Goal: Information Seeking & Learning: Check status

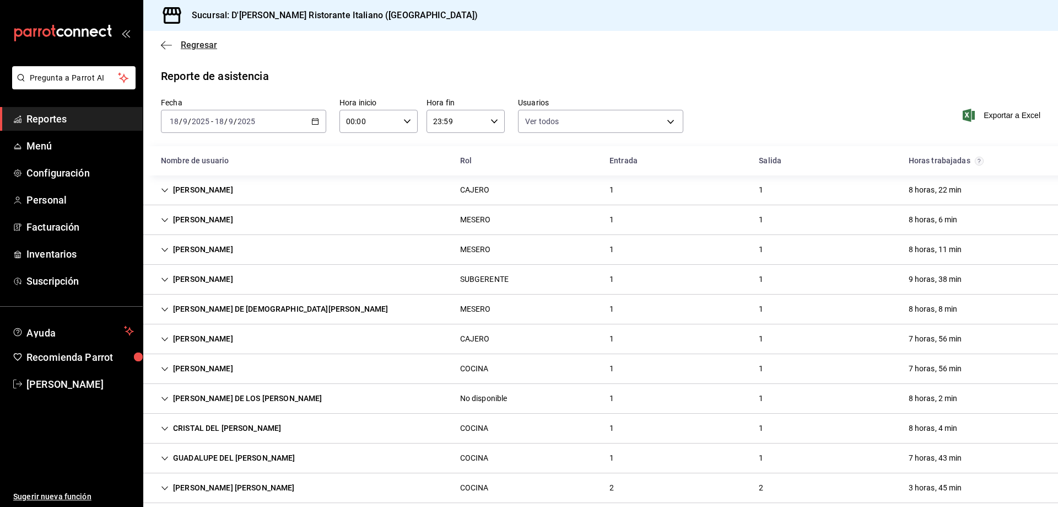
click at [184, 46] on span "Regresar" at bounding box center [199, 45] width 36 height 10
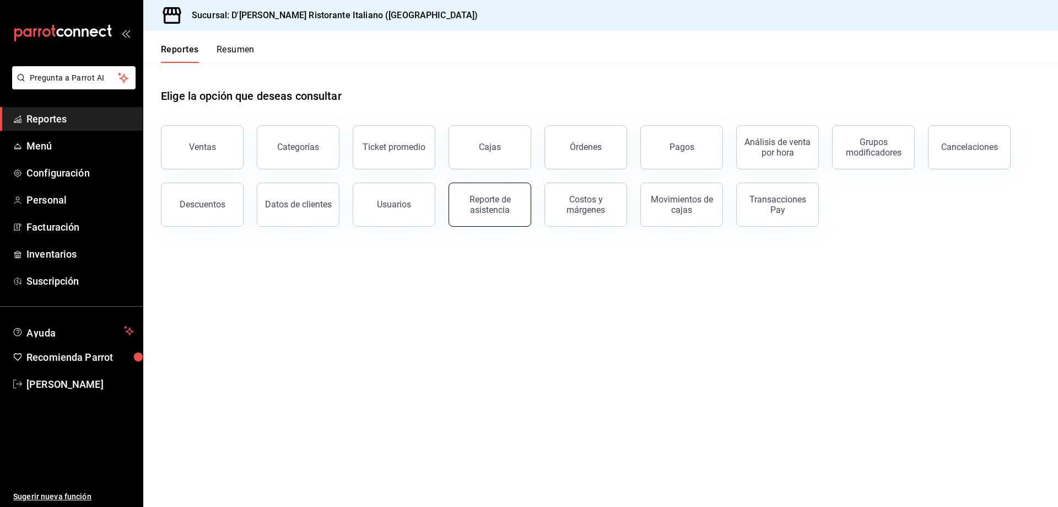
click at [495, 205] on div "Reporte de asistencia" at bounding box center [490, 204] width 68 height 21
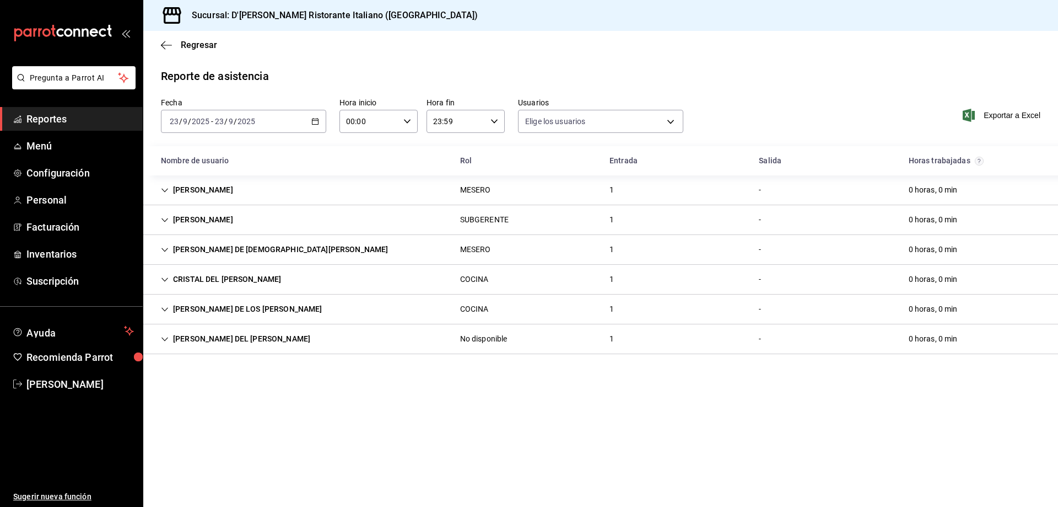
type input "fbaa1dcd-9b1b-42d3-8417-c392ee4ac69c,c847f7ff-4ec8-4711-b402-dbc889304ff0,82cd9…"
click at [197, 44] on span "Regresar" at bounding box center [199, 45] width 36 height 10
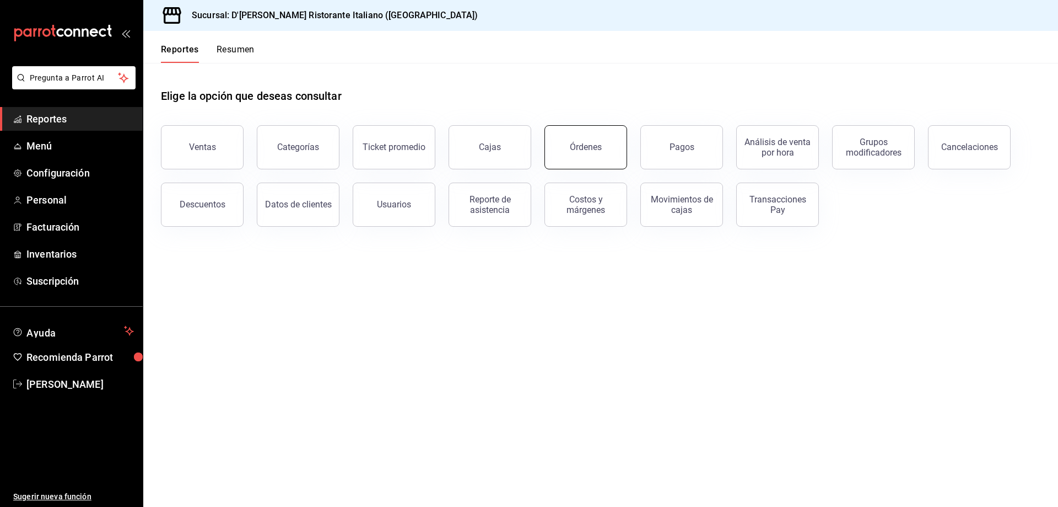
click at [585, 146] on div "Órdenes" at bounding box center [586, 147] width 32 height 10
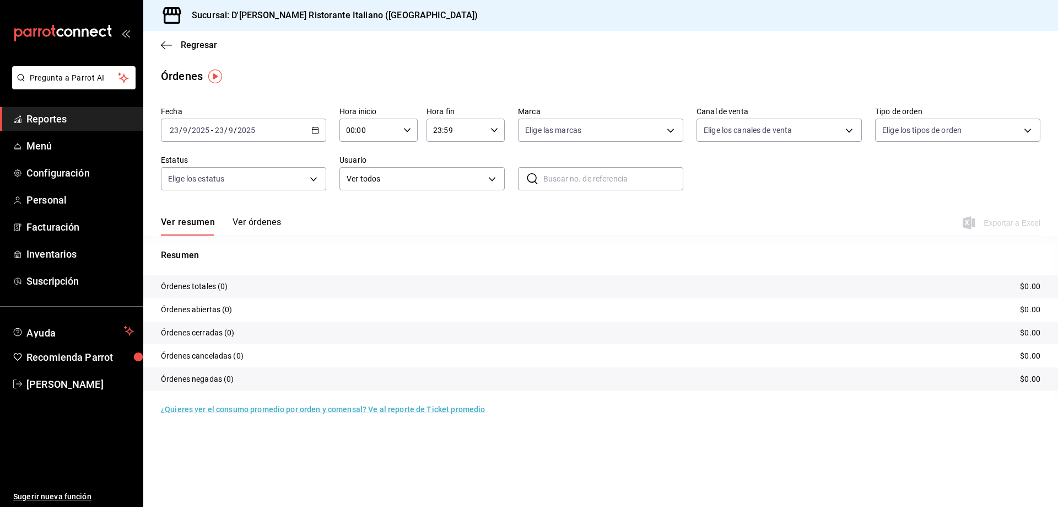
click at [246, 219] on button "Ver órdenes" at bounding box center [257, 226] width 49 height 19
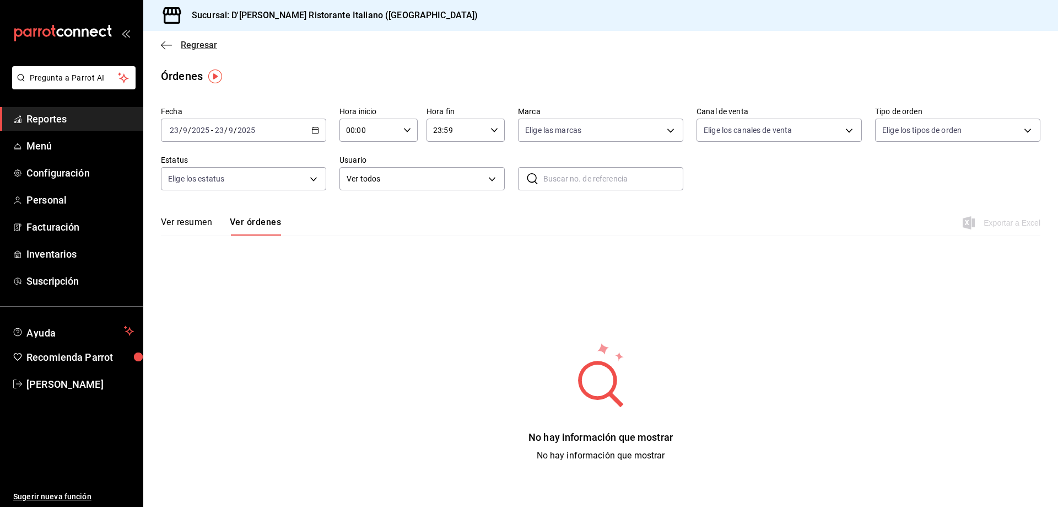
click at [197, 47] on span "Regresar" at bounding box center [199, 45] width 36 height 10
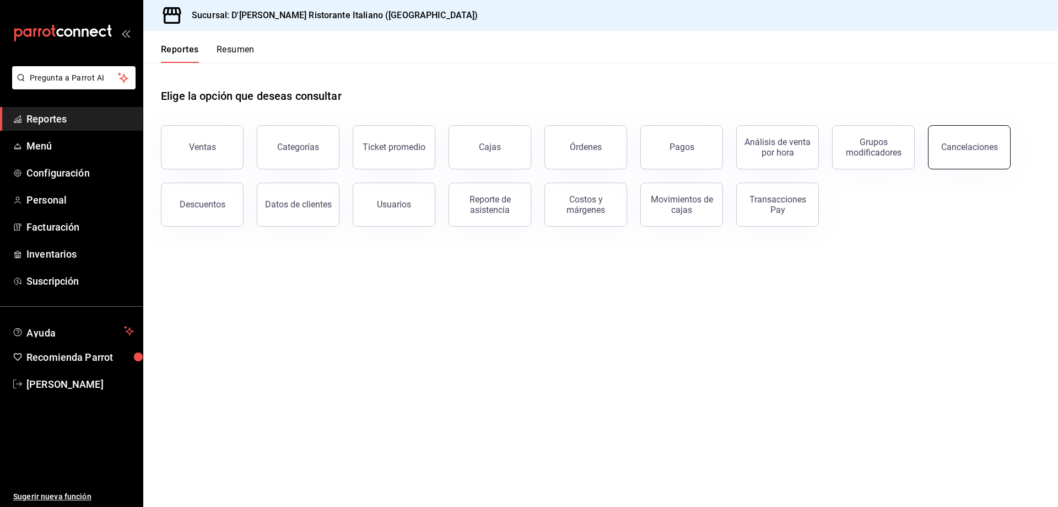
click at [972, 149] on div "Cancelaciones" at bounding box center [970, 147] width 57 height 10
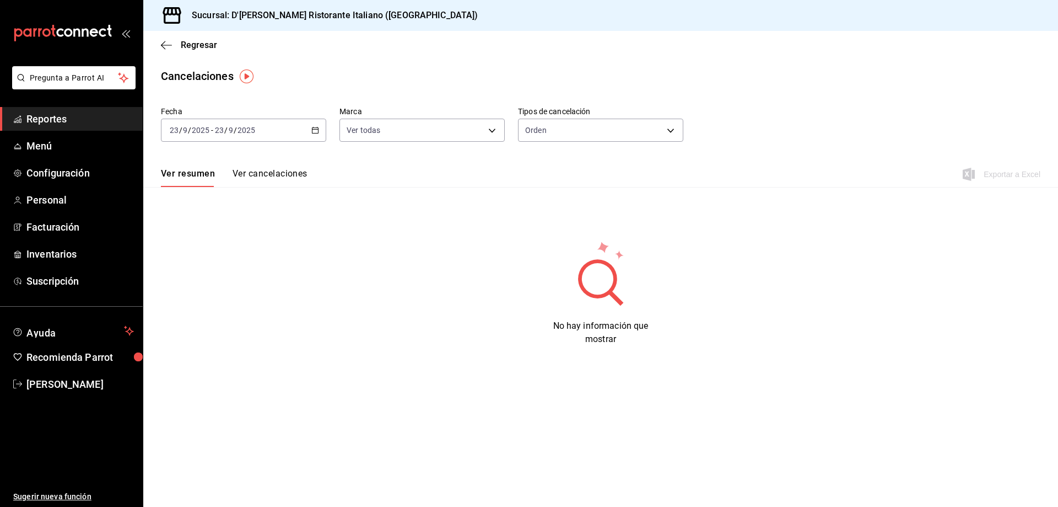
click at [314, 128] on \(Stroke\) "button" at bounding box center [315, 130] width 7 height 6
click at [171, 193] on span "Ayer" at bounding box center [212, 188] width 85 height 12
click at [251, 171] on button "Ver cancelaciones" at bounding box center [270, 177] width 75 height 19
click at [199, 45] on span "Regresar" at bounding box center [199, 45] width 36 height 10
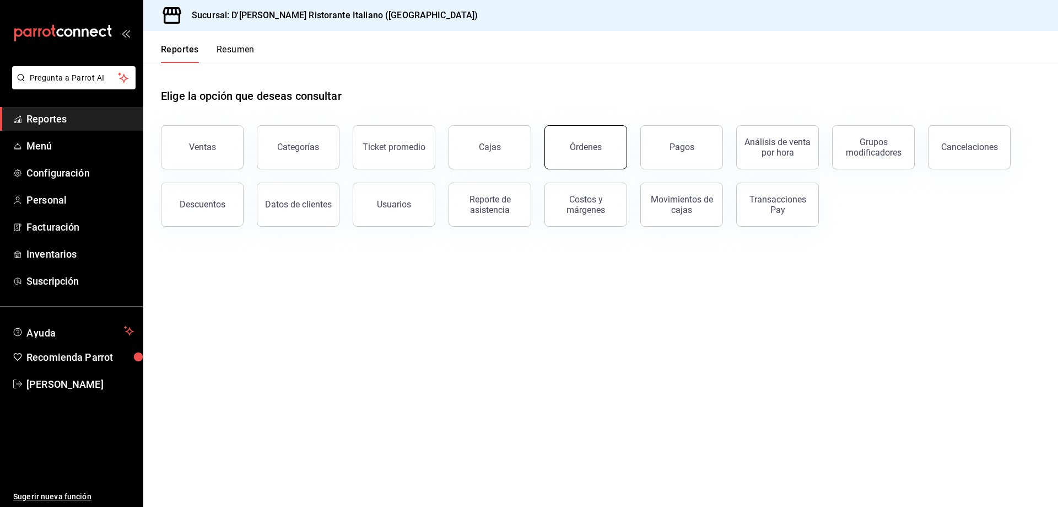
click at [585, 150] on div "Órdenes" at bounding box center [586, 147] width 32 height 10
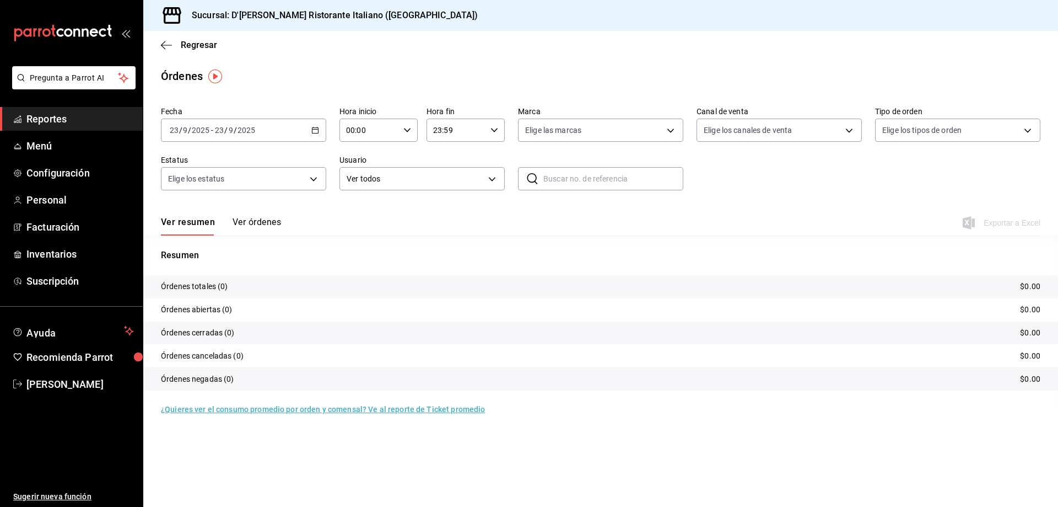
click at [313, 130] on icon "button" at bounding box center [315, 130] width 8 height 8
click at [203, 191] on span "Ayer" at bounding box center [212, 188] width 85 height 12
click at [265, 224] on button "Ver órdenes" at bounding box center [257, 226] width 49 height 19
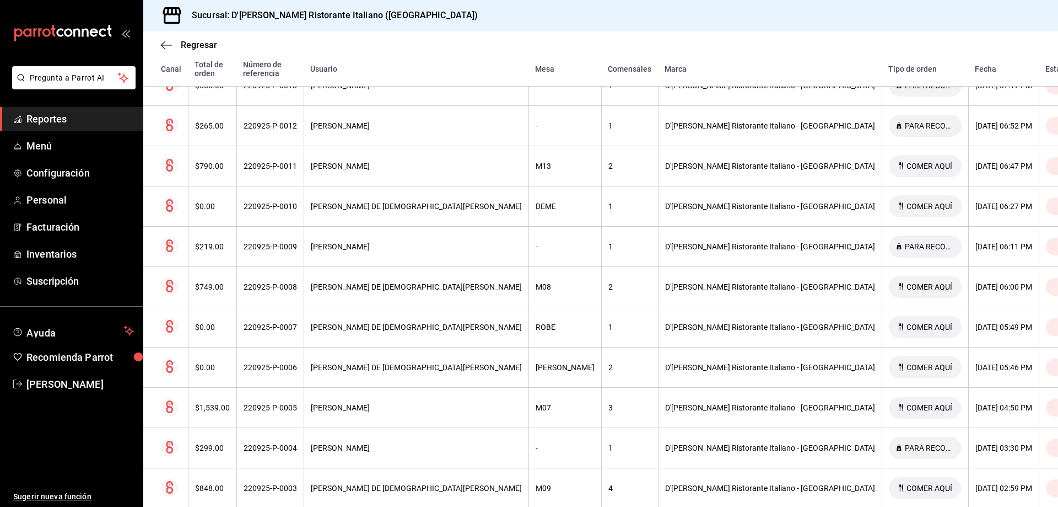
scroll to position [764, 0]
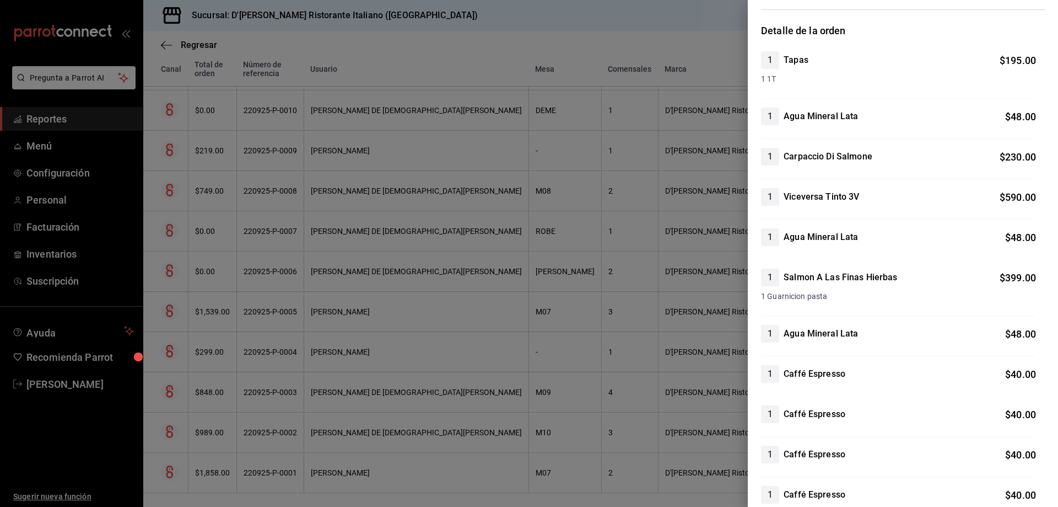
scroll to position [0, 0]
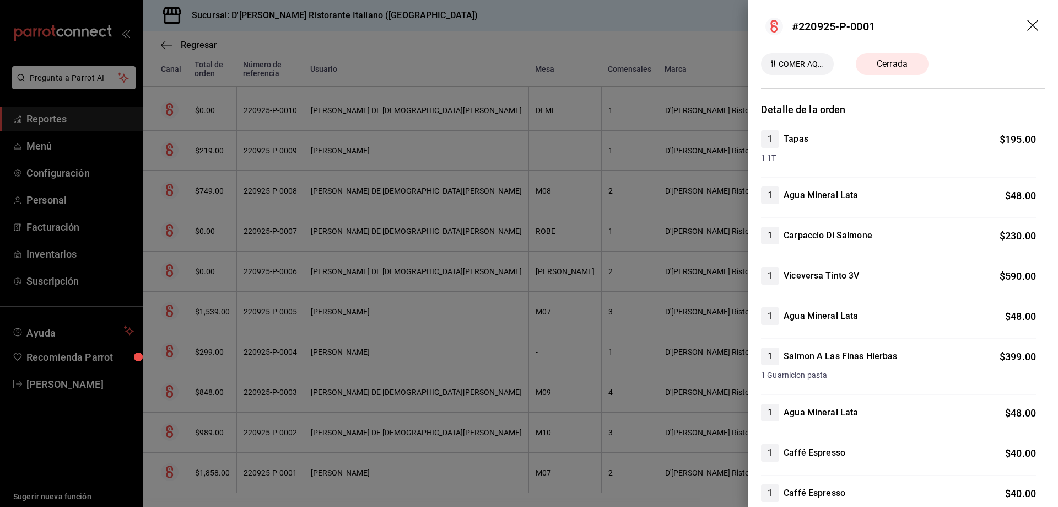
click at [1028, 22] on icon "drag" at bounding box center [1034, 26] width 13 height 13
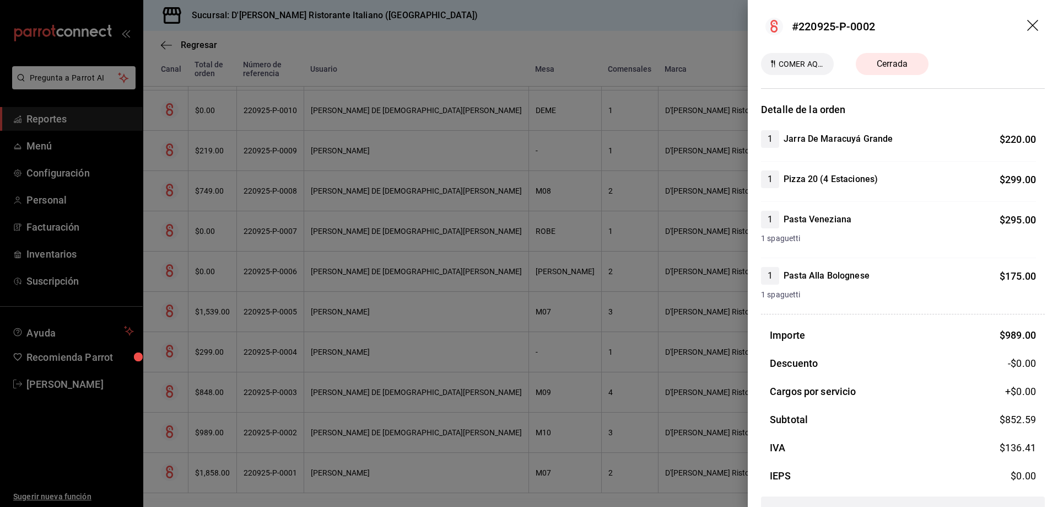
click at [899, 63] on span "Cerrada" at bounding box center [892, 63] width 44 height 13
click at [1028, 24] on icon "drag" at bounding box center [1034, 26] width 13 height 13
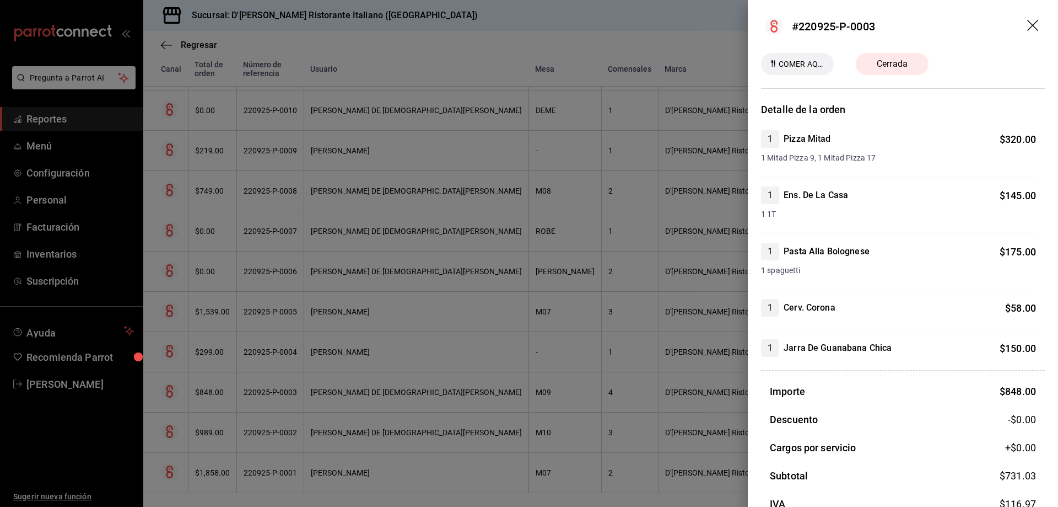
click at [1028, 21] on icon "drag" at bounding box center [1034, 26] width 13 height 13
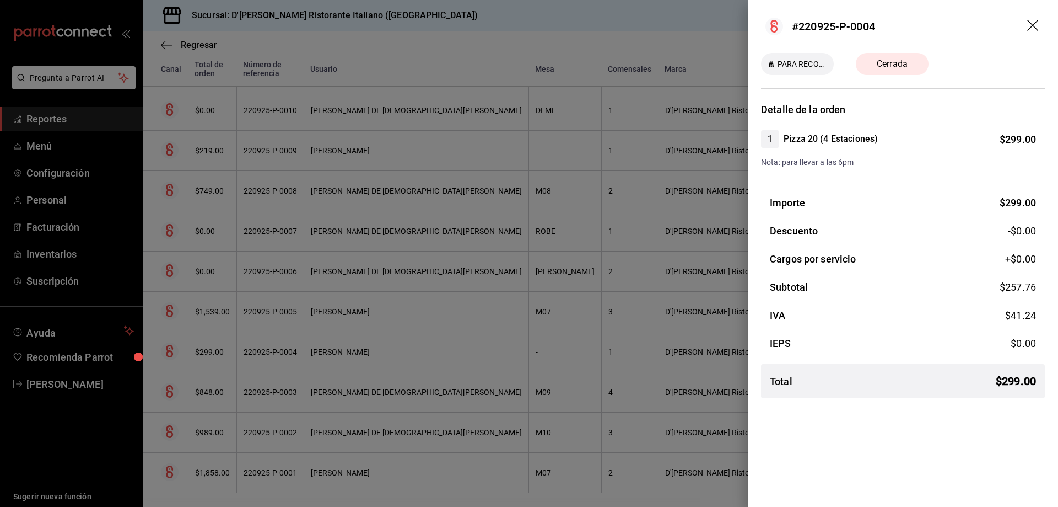
click at [1032, 26] on icon "drag" at bounding box center [1033, 25] width 11 height 11
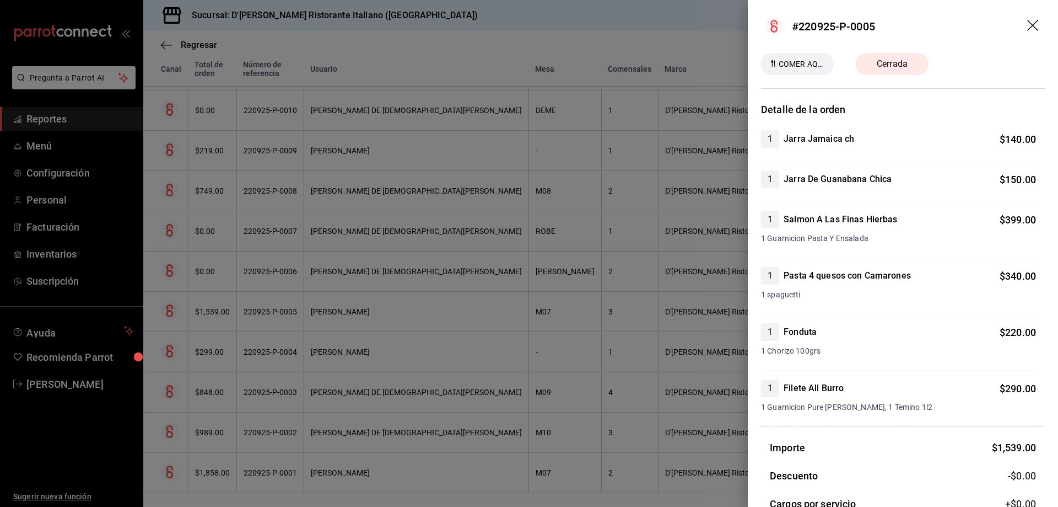
click at [1028, 20] on icon "drag" at bounding box center [1034, 26] width 13 height 13
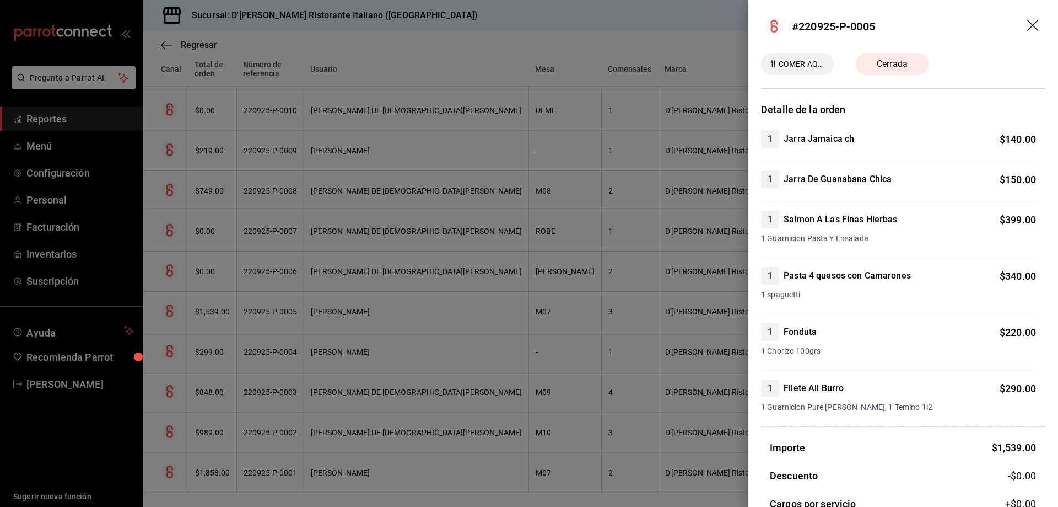
click at [1028, 24] on icon "drag" at bounding box center [1034, 26] width 13 height 13
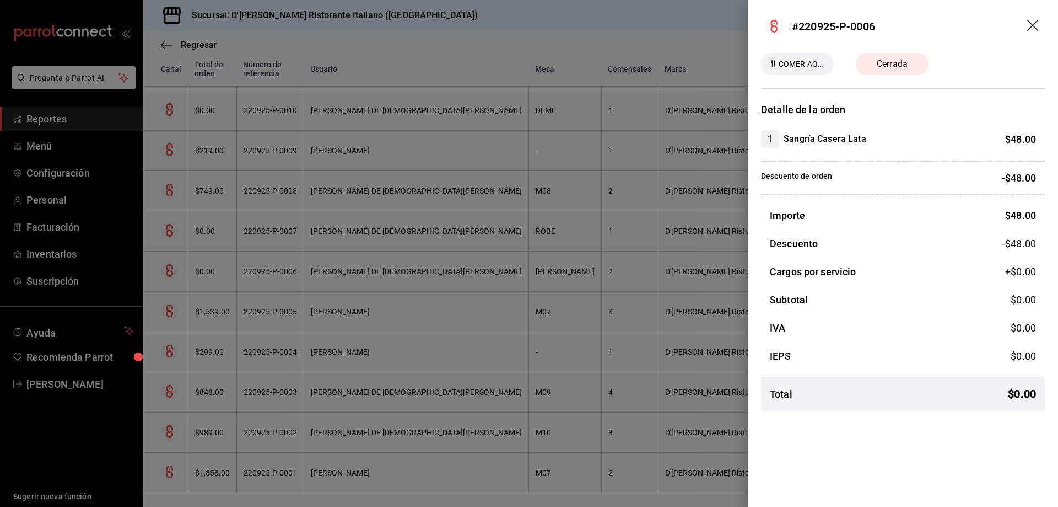
click at [1032, 25] on icon "drag" at bounding box center [1034, 26] width 13 height 13
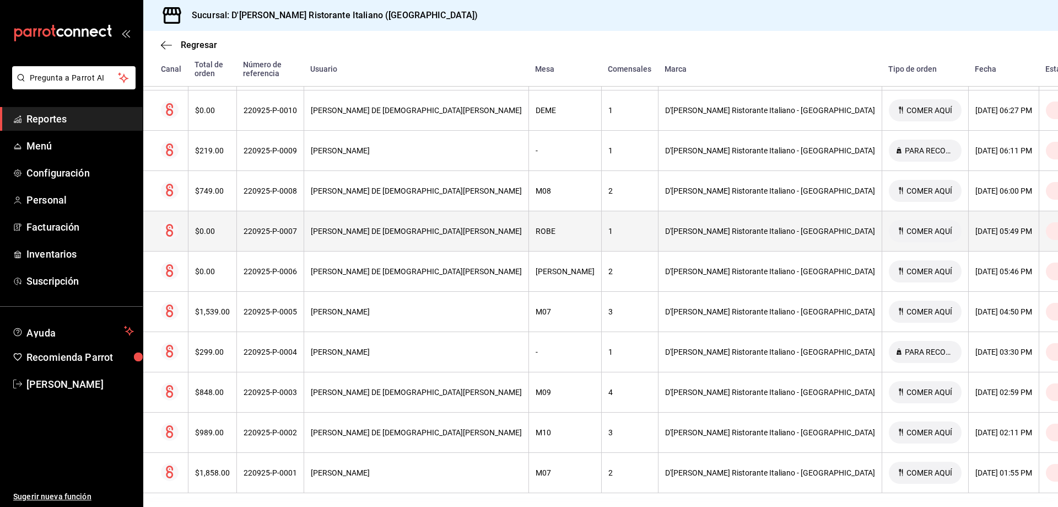
click at [976, 227] on div "[DATE] 05:49 PM" at bounding box center [1004, 231] width 57 height 9
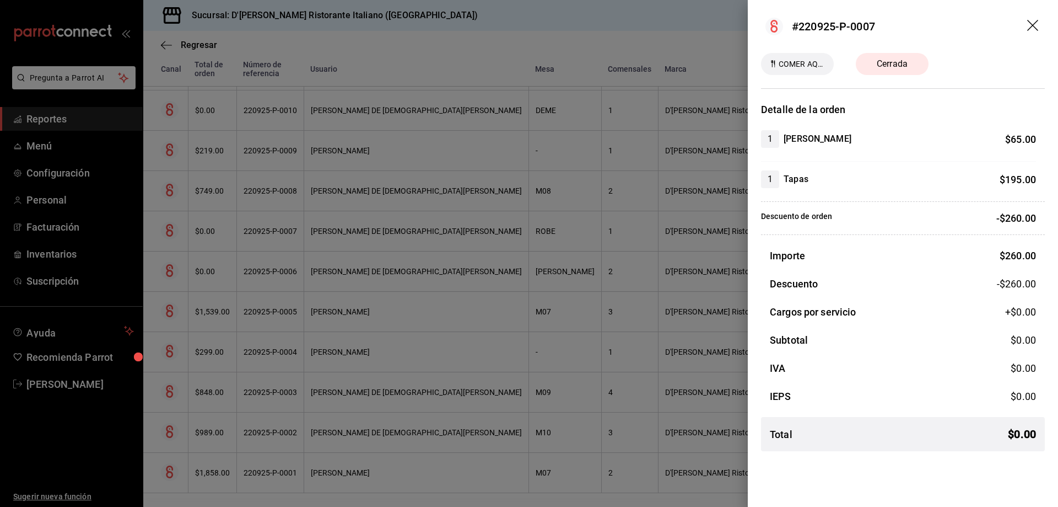
click at [1036, 23] on icon "drag" at bounding box center [1033, 25] width 11 height 11
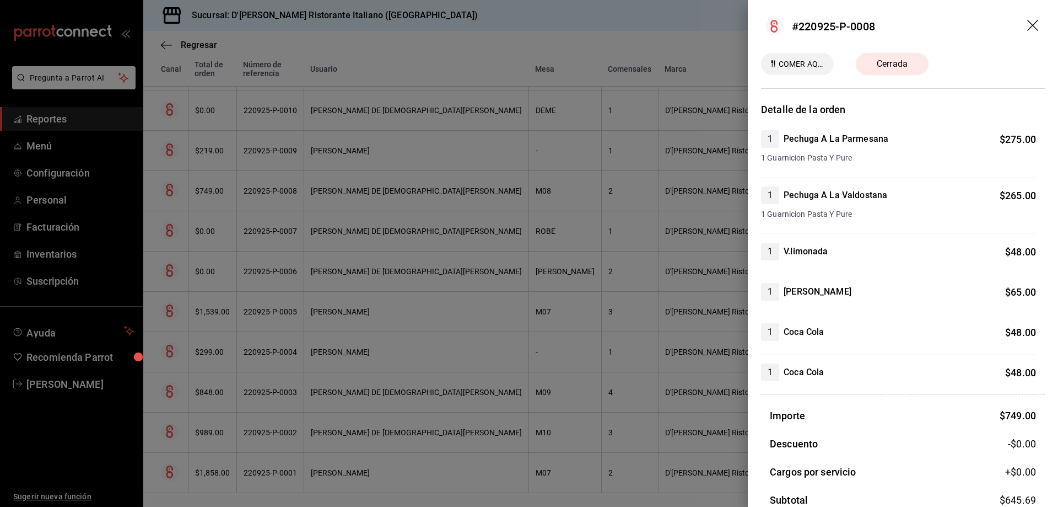
click at [1028, 23] on icon "drag" at bounding box center [1033, 25] width 11 height 11
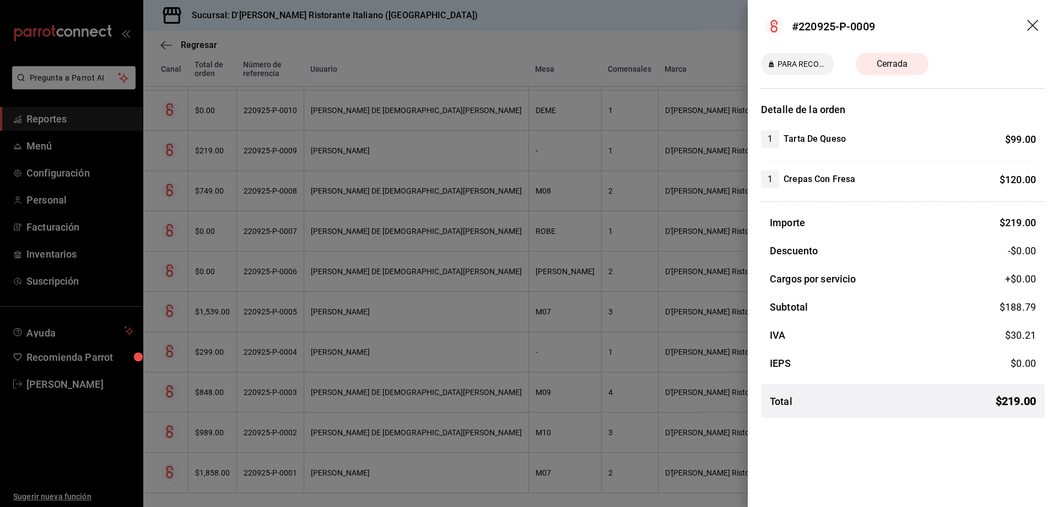
click at [1029, 23] on icon "drag" at bounding box center [1034, 26] width 13 height 13
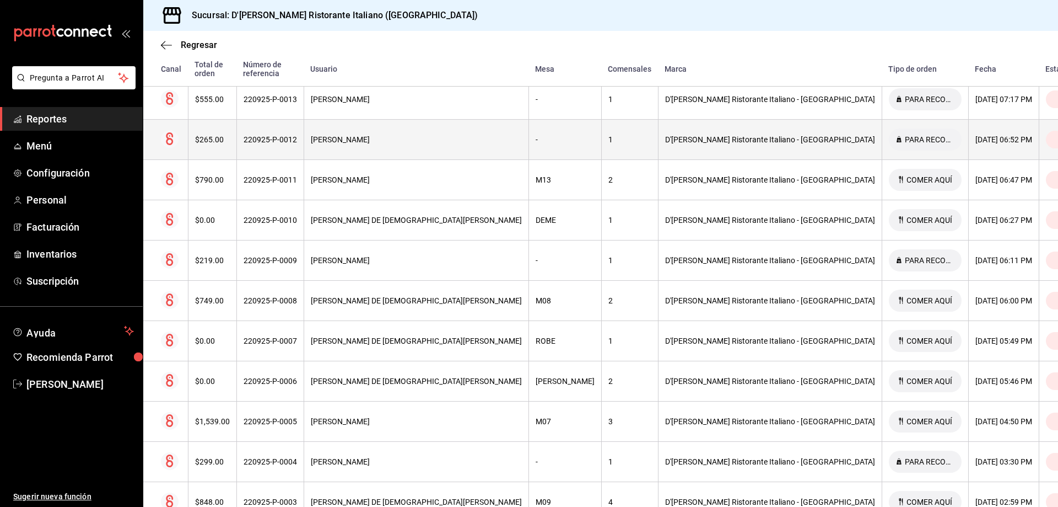
scroll to position [654, 0]
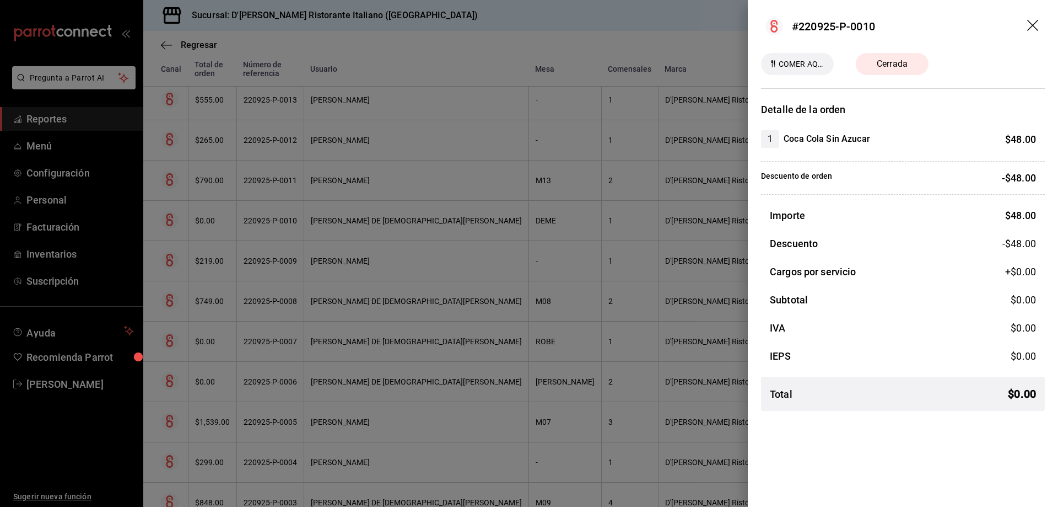
click at [1033, 23] on icon "drag" at bounding box center [1034, 26] width 13 height 13
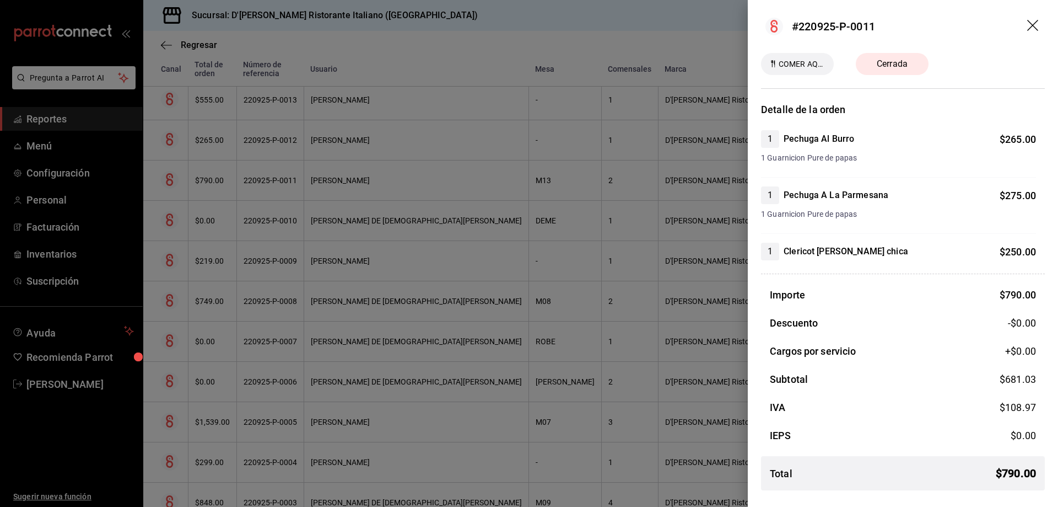
click at [1034, 20] on icon "drag" at bounding box center [1034, 26] width 13 height 13
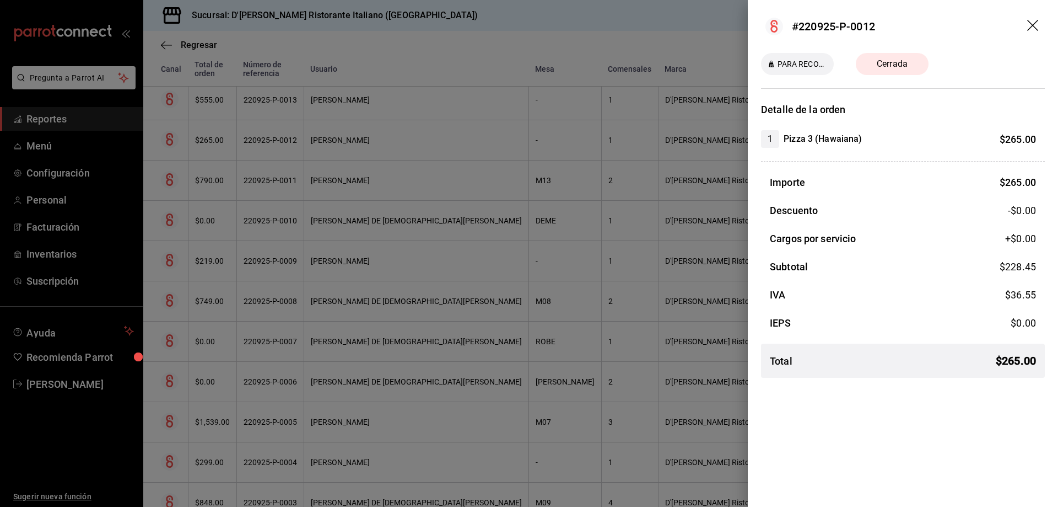
click at [1032, 22] on icon "drag" at bounding box center [1034, 26] width 13 height 13
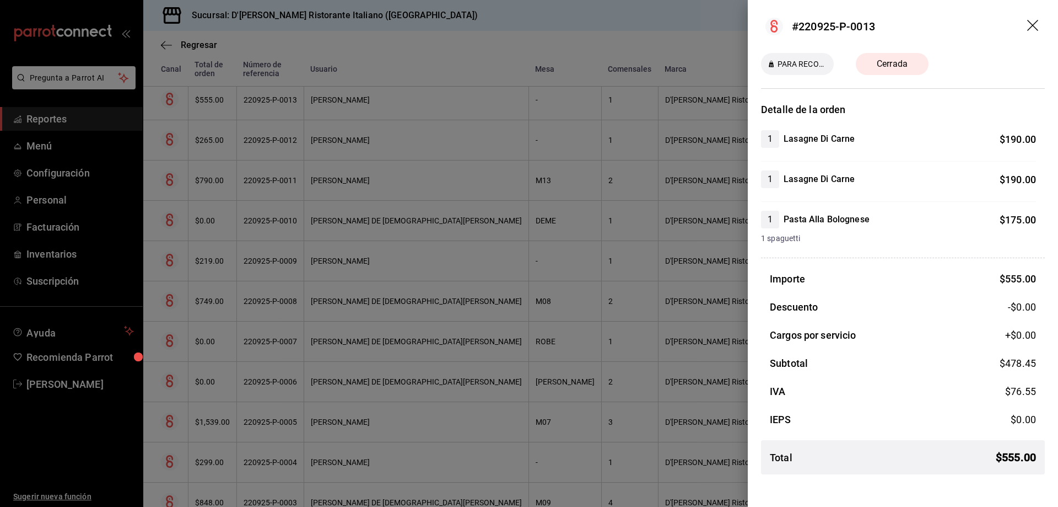
click at [1034, 23] on icon "drag" at bounding box center [1034, 26] width 13 height 13
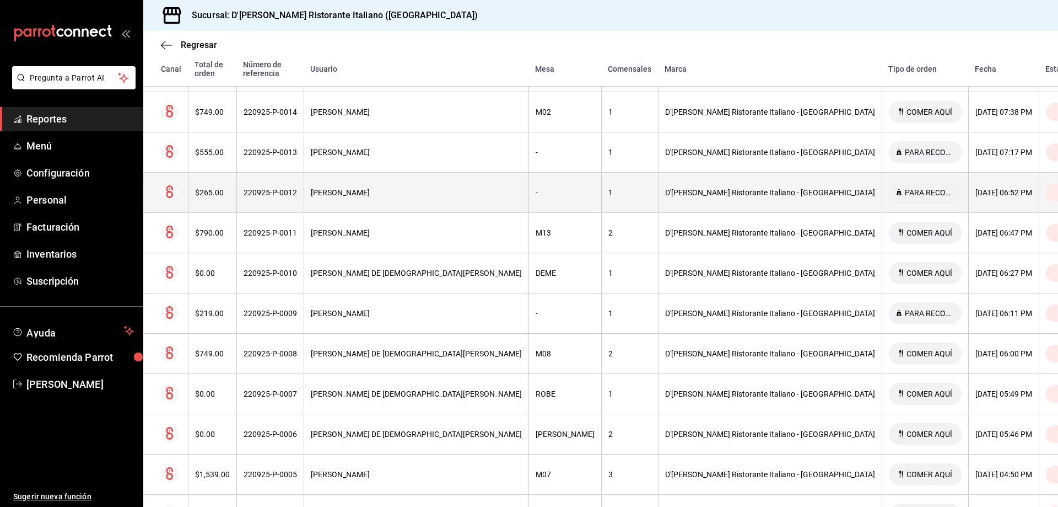
scroll to position [599, 0]
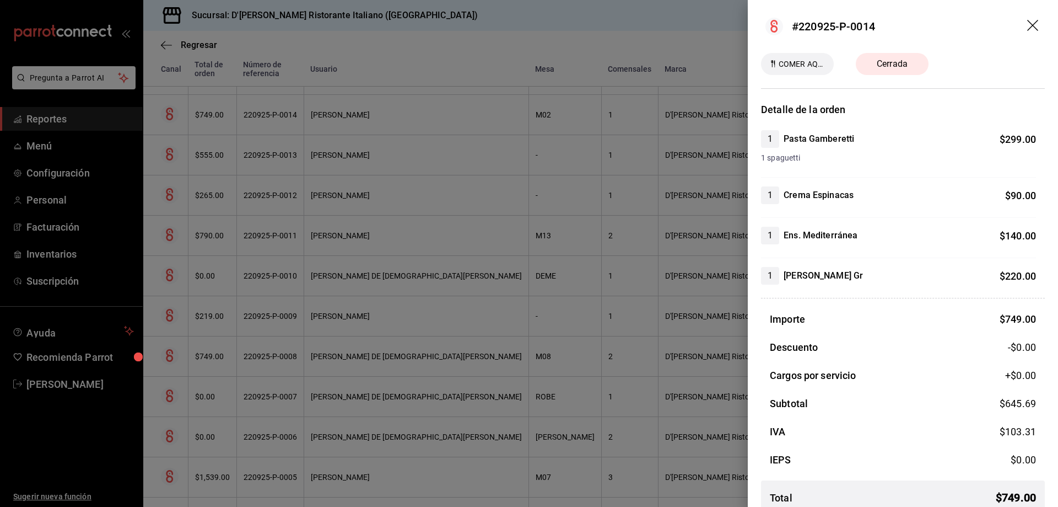
click at [1019, 20] on header "#220925-P-0014" at bounding box center [903, 26] width 310 height 53
click at [1028, 24] on icon "drag" at bounding box center [1034, 26] width 13 height 13
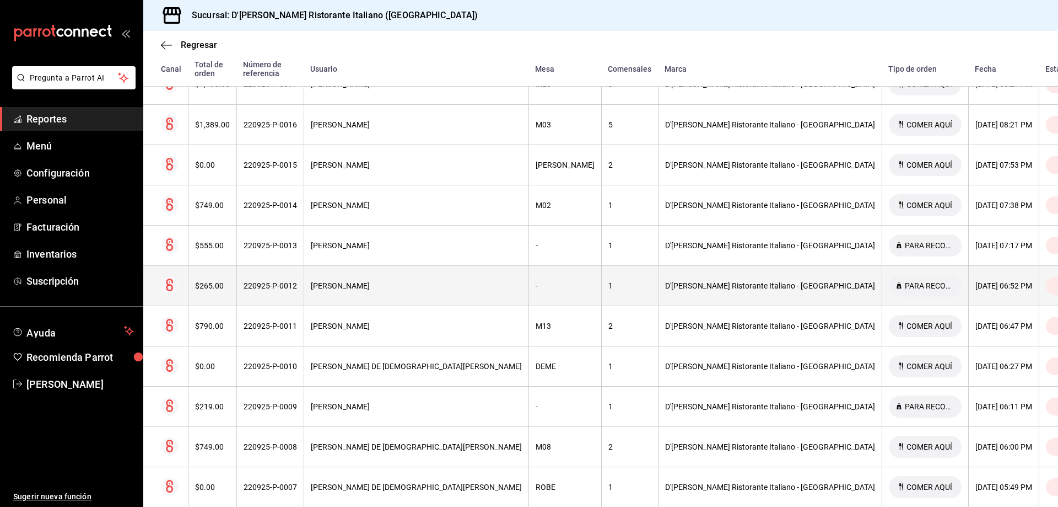
scroll to position [488, 0]
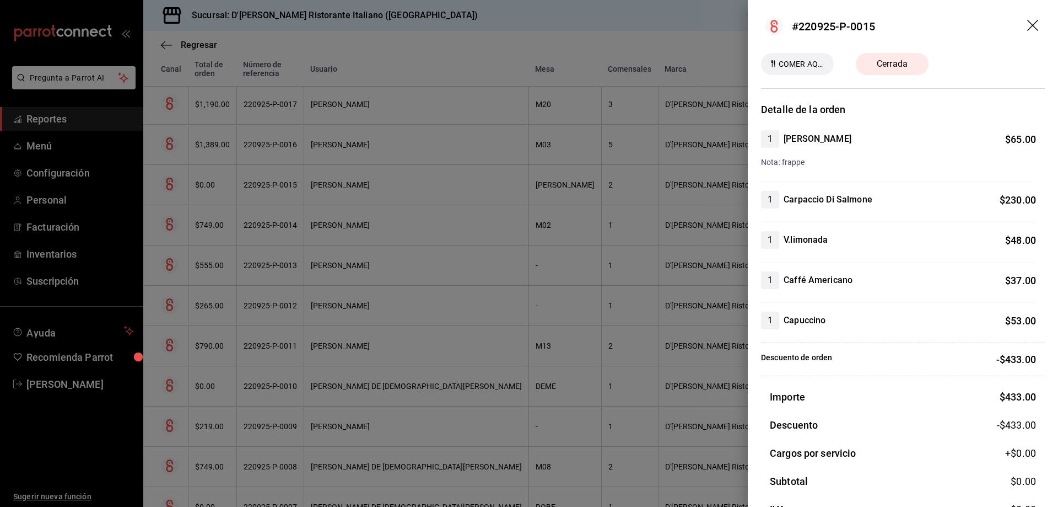
click at [1028, 24] on icon "drag" at bounding box center [1033, 25] width 11 height 11
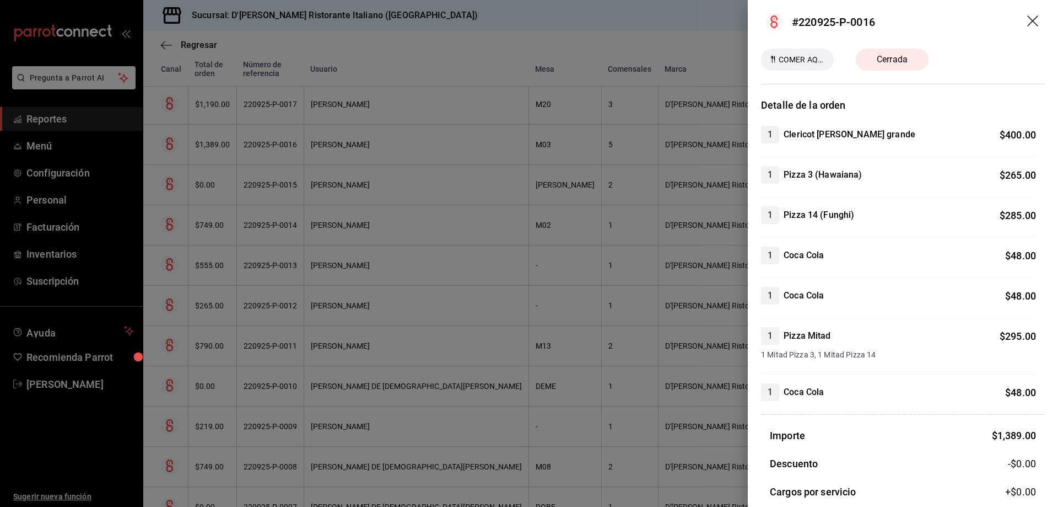
scroll to position [0, 0]
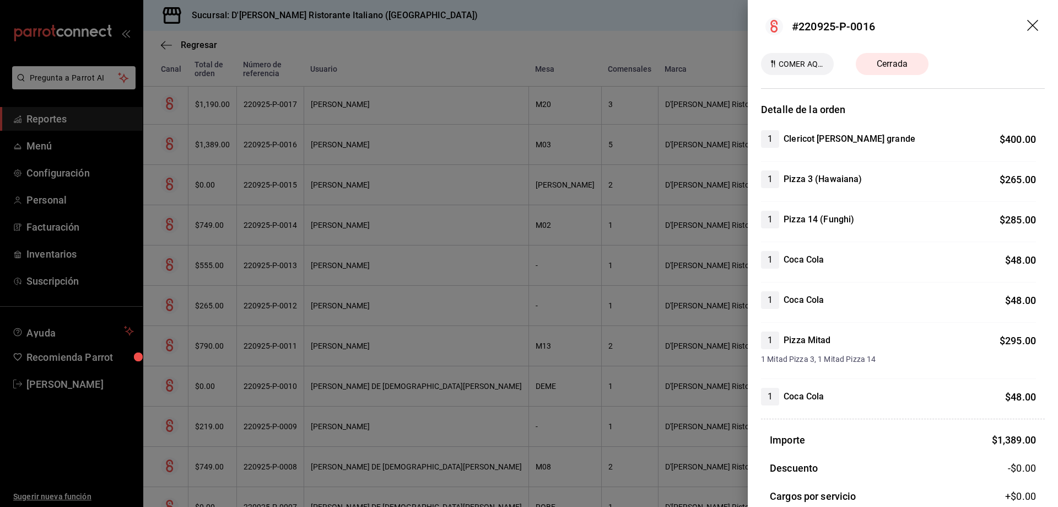
click at [1028, 29] on icon "drag" at bounding box center [1034, 26] width 13 height 13
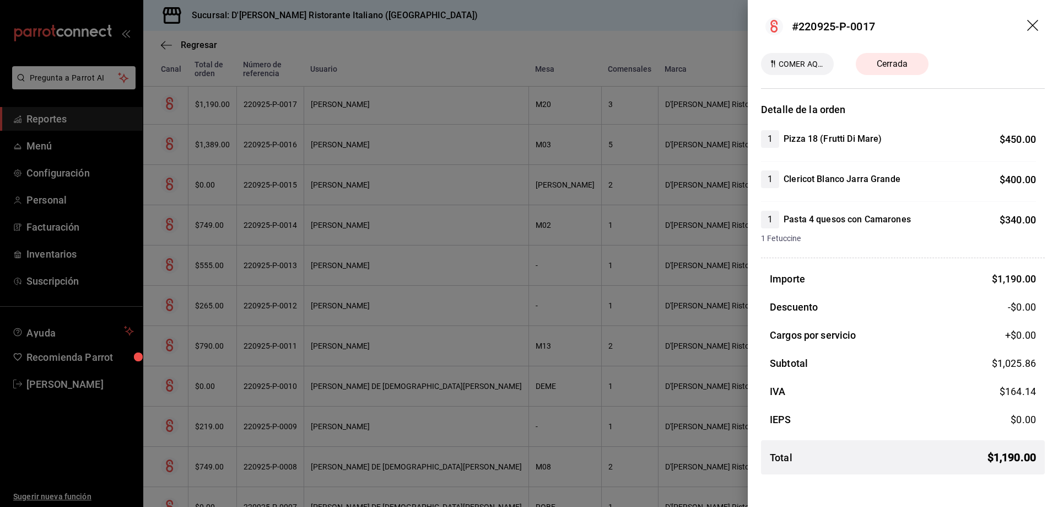
click at [1032, 22] on icon "drag" at bounding box center [1034, 26] width 13 height 13
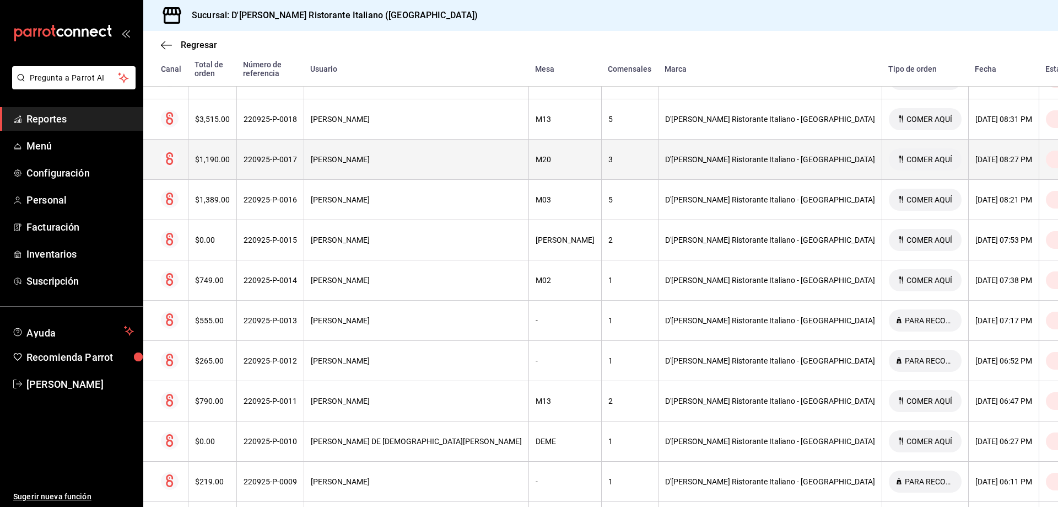
scroll to position [378, 0]
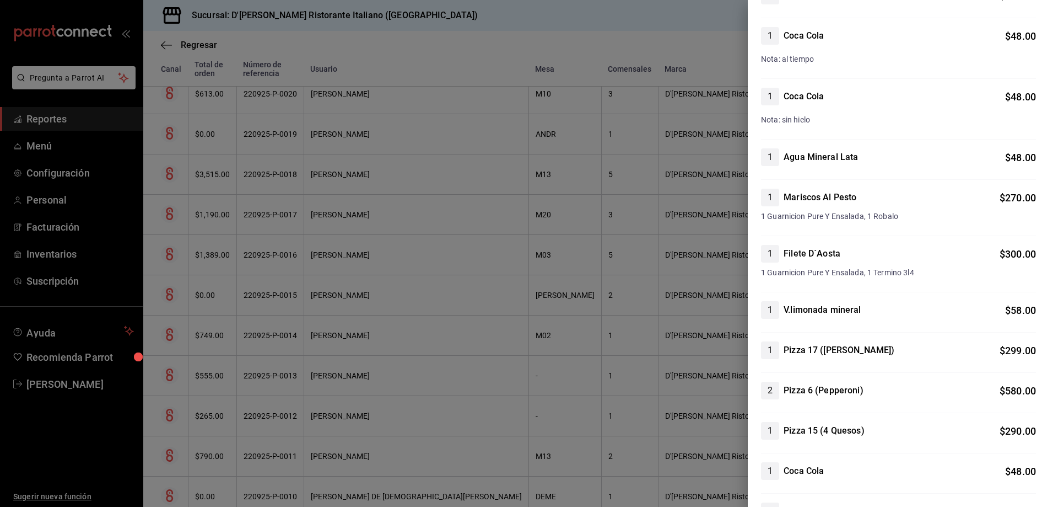
scroll to position [0, 0]
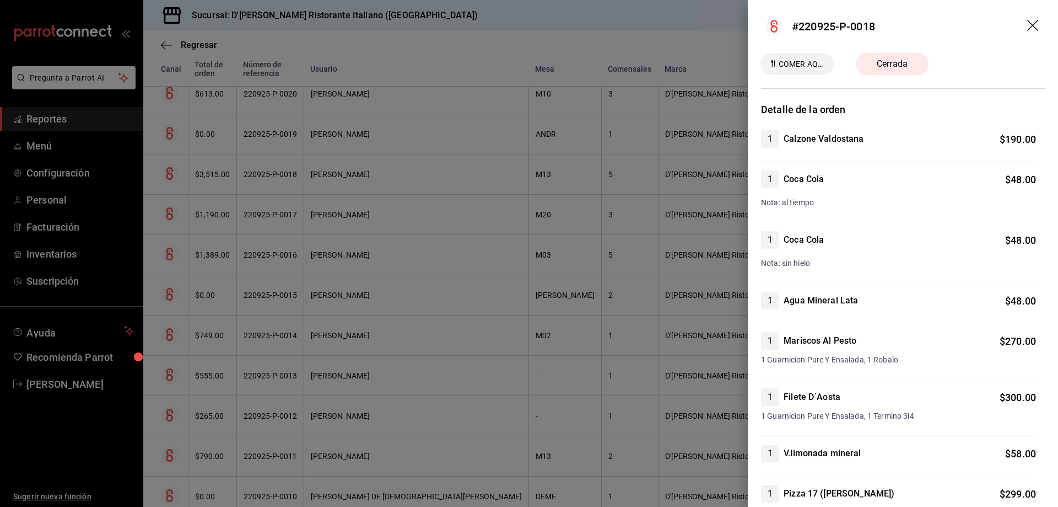
click at [1028, 26] on icon "drag" at bounding box center [1033, 25] width 11 height 11
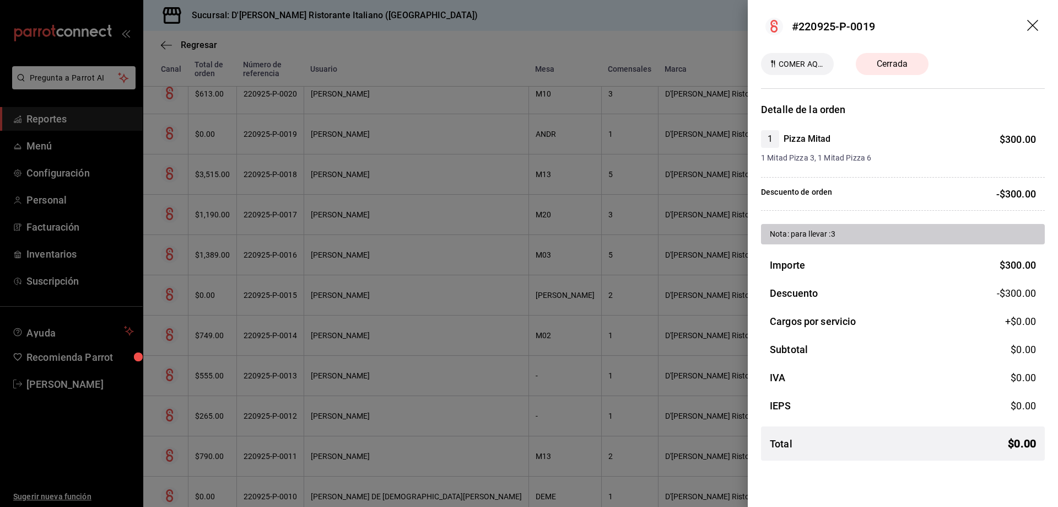
click at [1033, 25] on icon "drag" at bounding box center [1033, 25] width 11 height 11
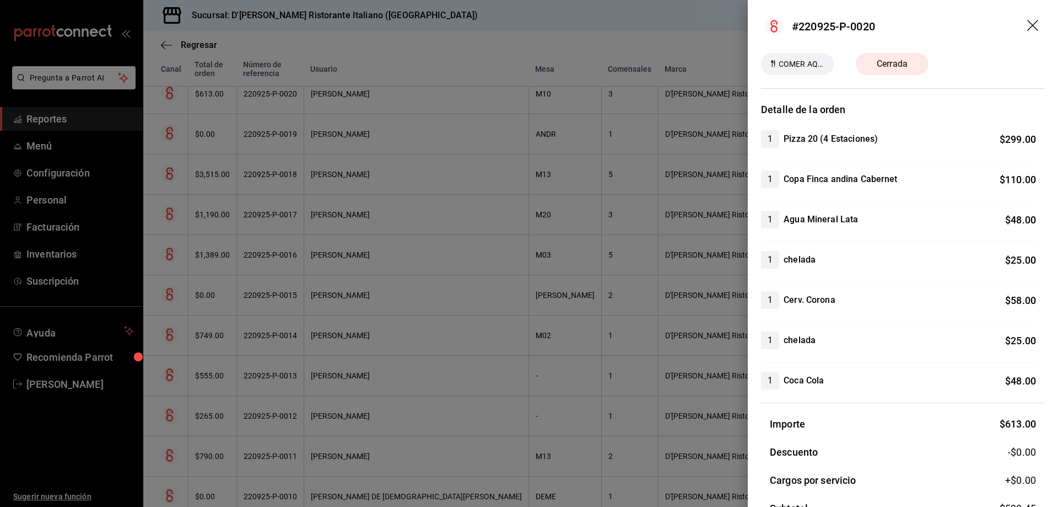
click at [1028, 22] on icon "drag" at bounding box center [1034, 26] width 13 height 13
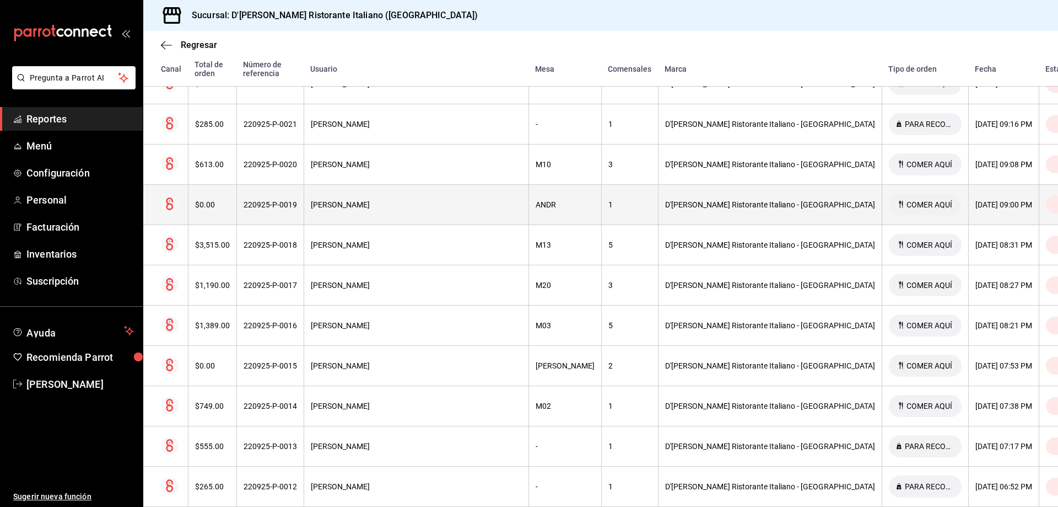
scroll to position [268, 0]
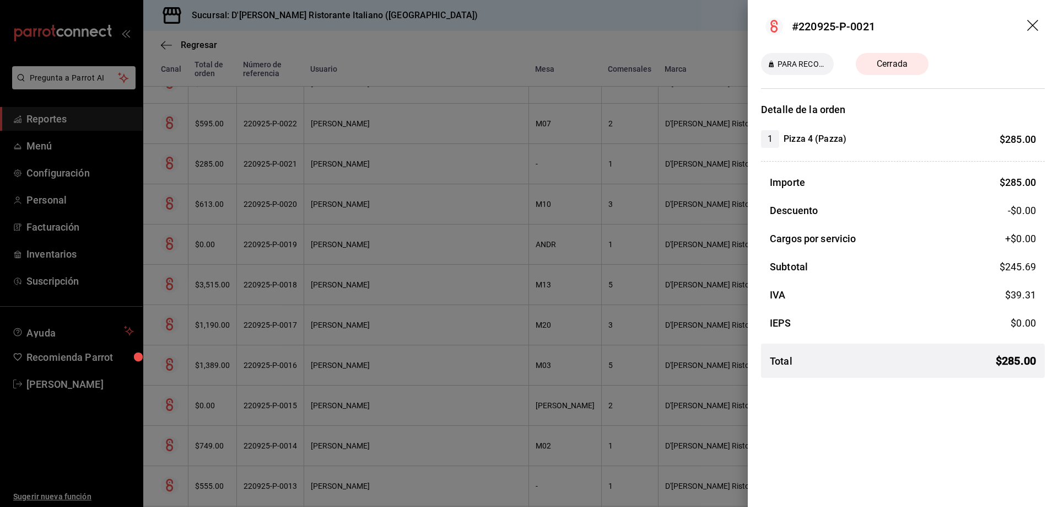
click at [1031, 25] on icon "drag" at bounding box center [1034, 26] width 13 height 13
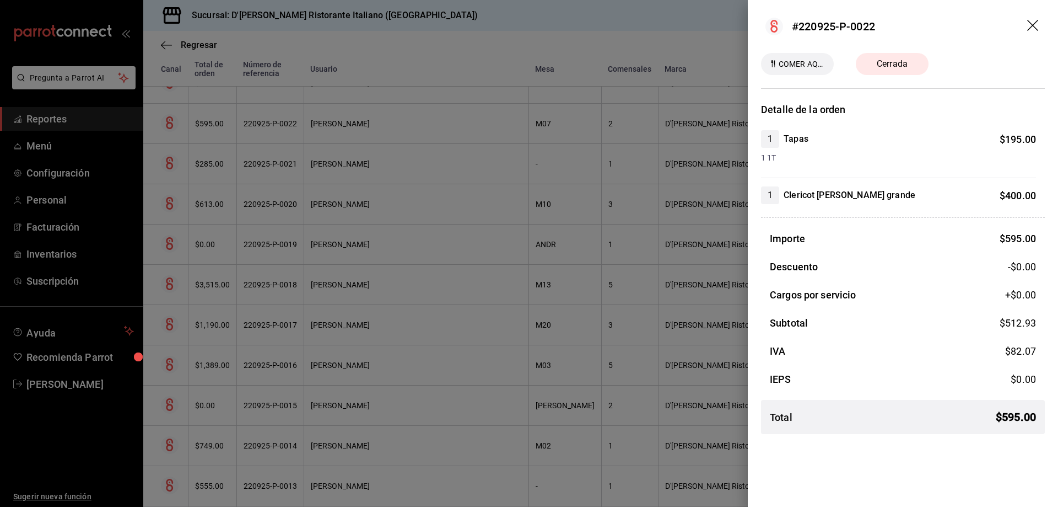
click at [1029, 23] on icon "drag" at bounding box center [1034, 26] width 13 height 13
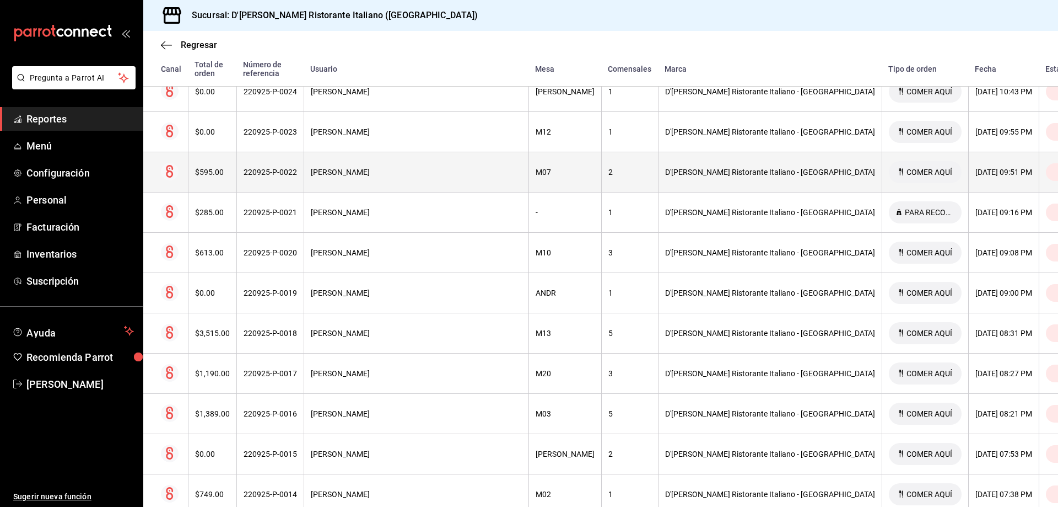
scroll to position [213, 0]
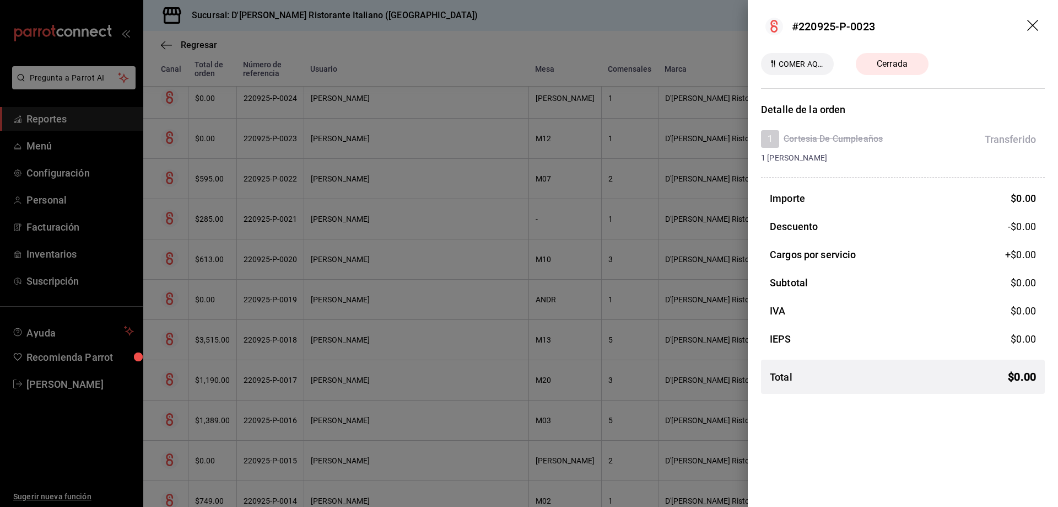
click at [1035, 24] on icon "drag" at bounding box center [1033, 25] width 11 height 11
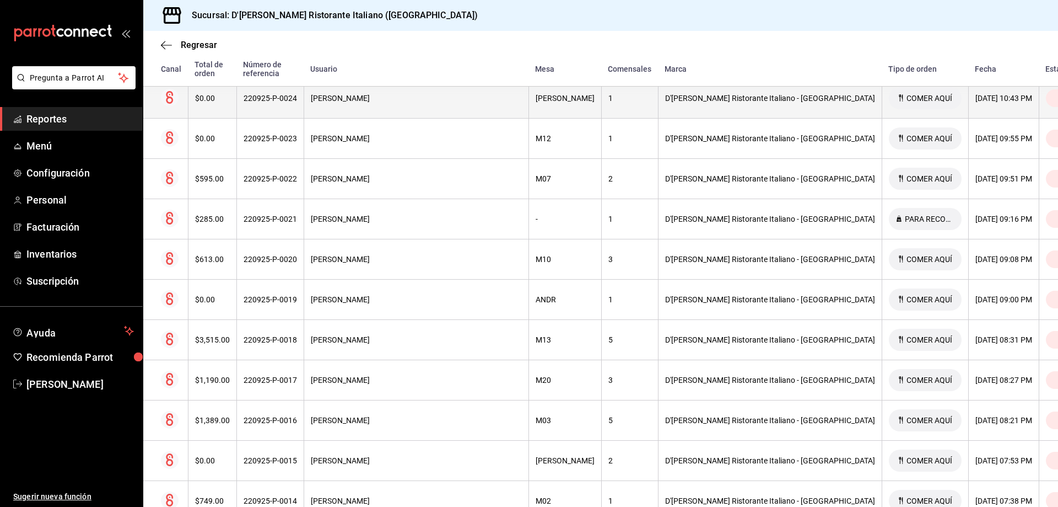
scroll to position [158, 0]
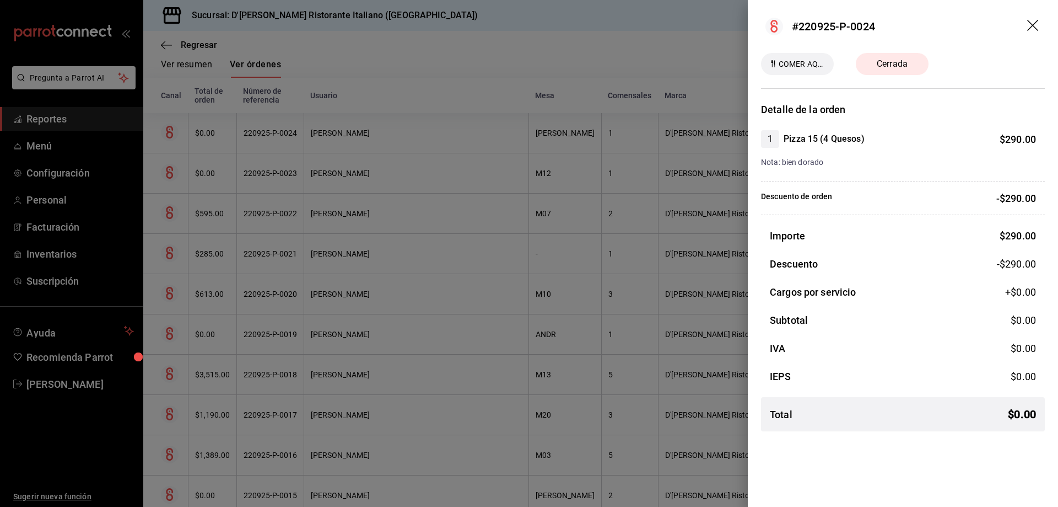
click at [1035, 24] on icon "drag" at bounding box center [1033, 25] width 11 height 11
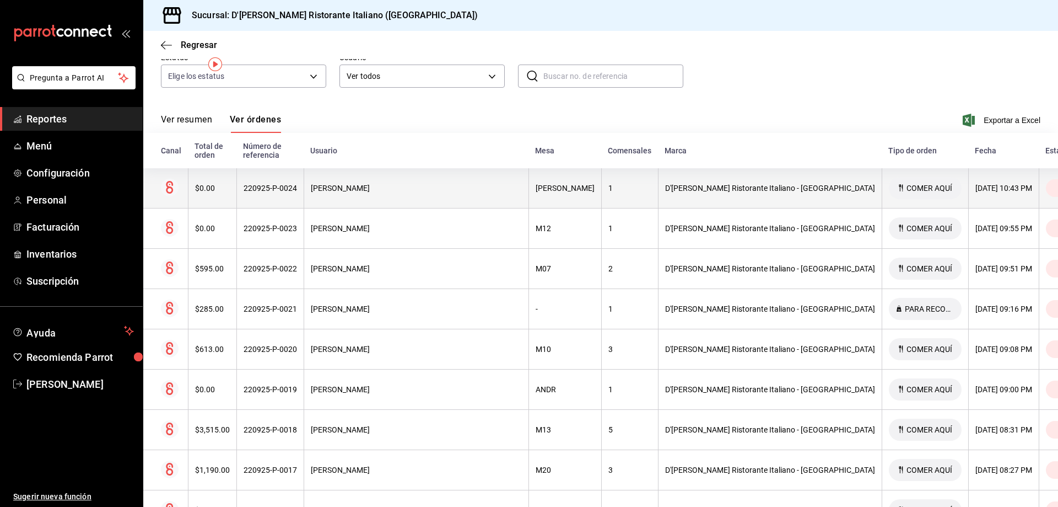
scroll to position [0, 0]
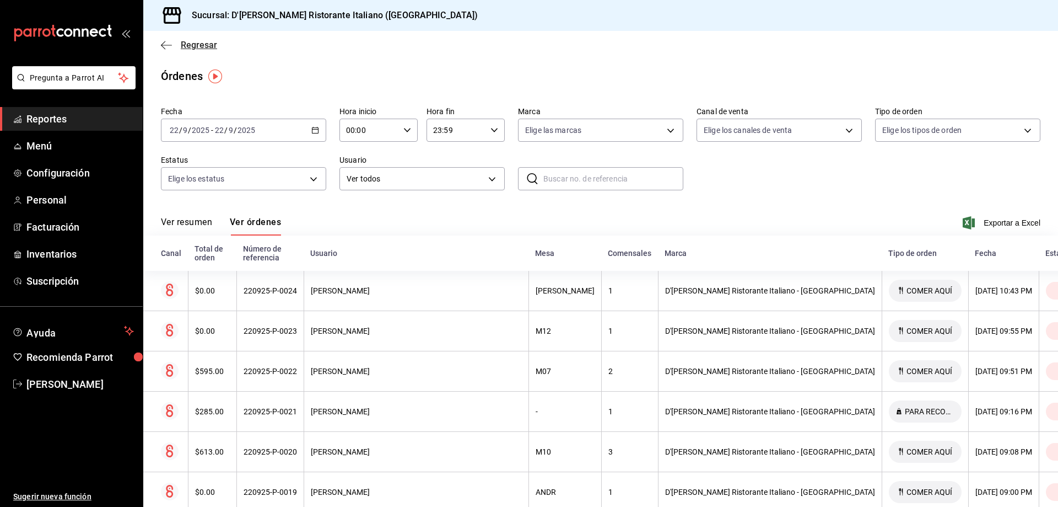
click at [189, 47] on span "Regresar" at bounding box center [199, 45] width 36 height 10
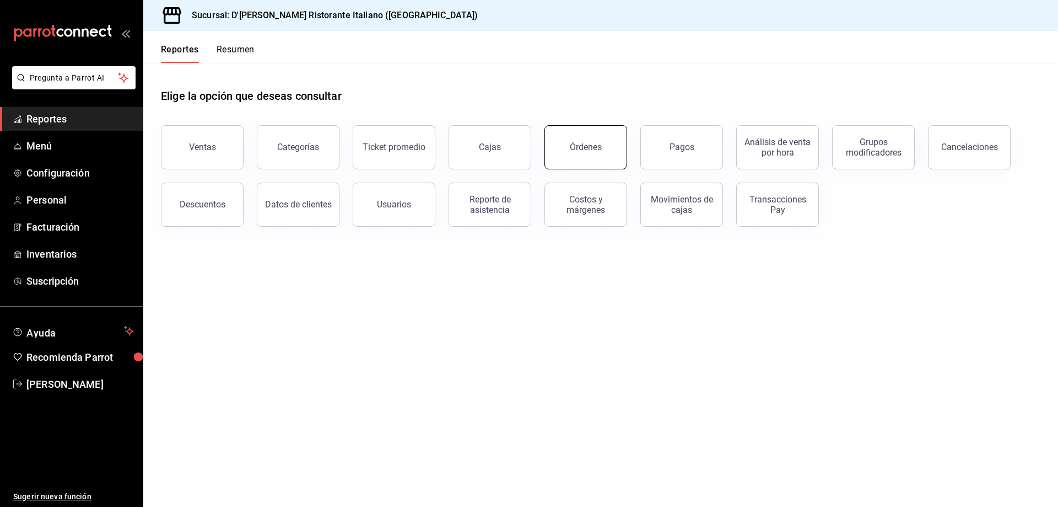
click at [598, 151] on div "Órdenes" at bounding box center [586, 147] width 32 height 10
